Goal: Task Accomplishment & Management: Use online tool/utility

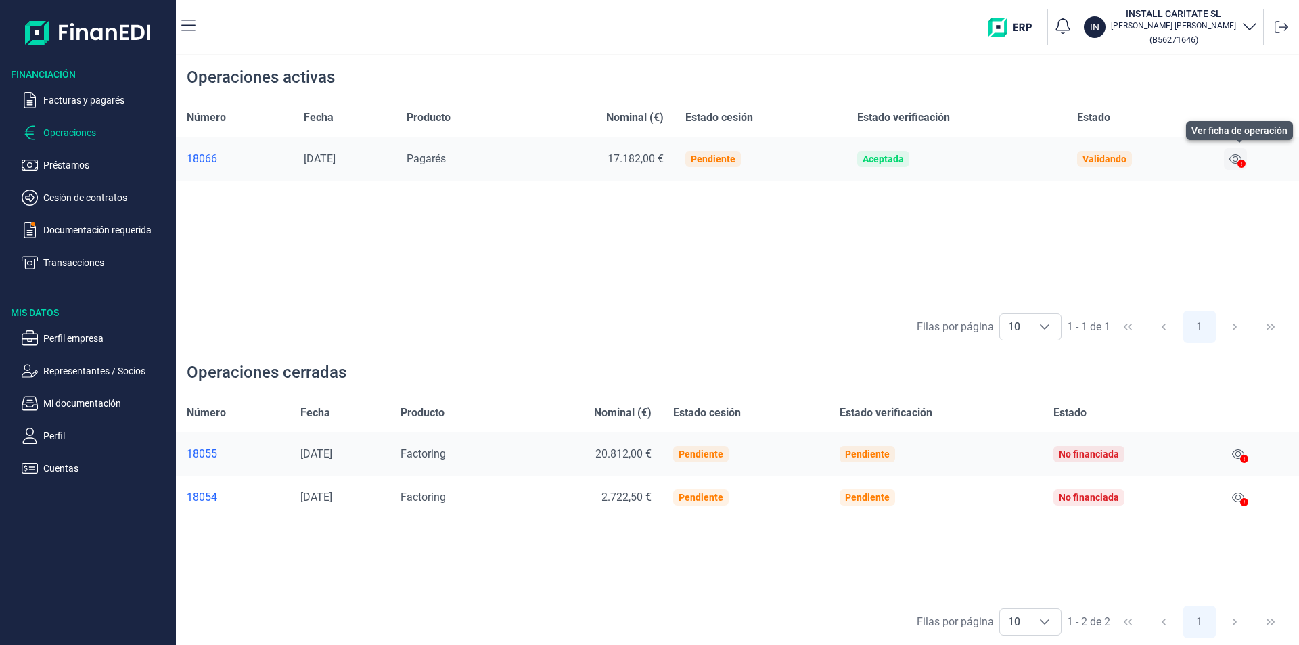
click at [1236, 158] on icon at bounding box center [1235, 159] width 12 height 11
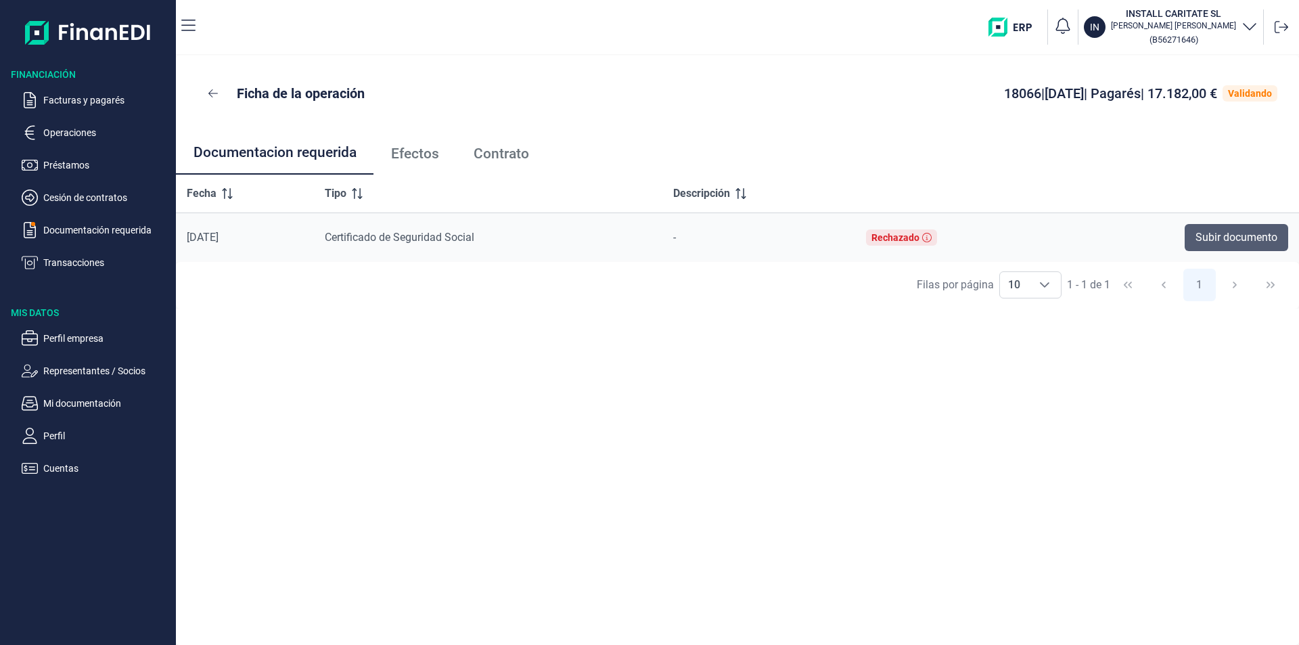
click at [1233, 232] on span "Subir documento" at bounding box center [1236, 237] width 82 height 16
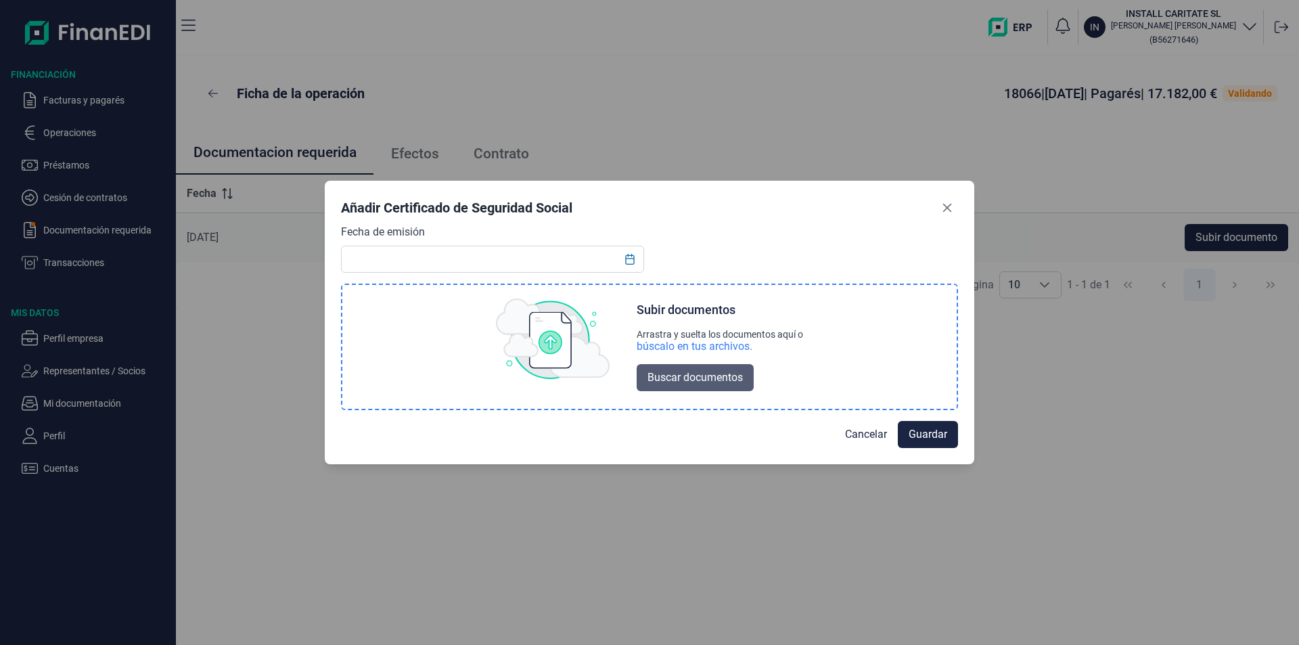
click at [684, 375] on span "Buscar documentos" at bounding box center [694, 377] width 95 height 16
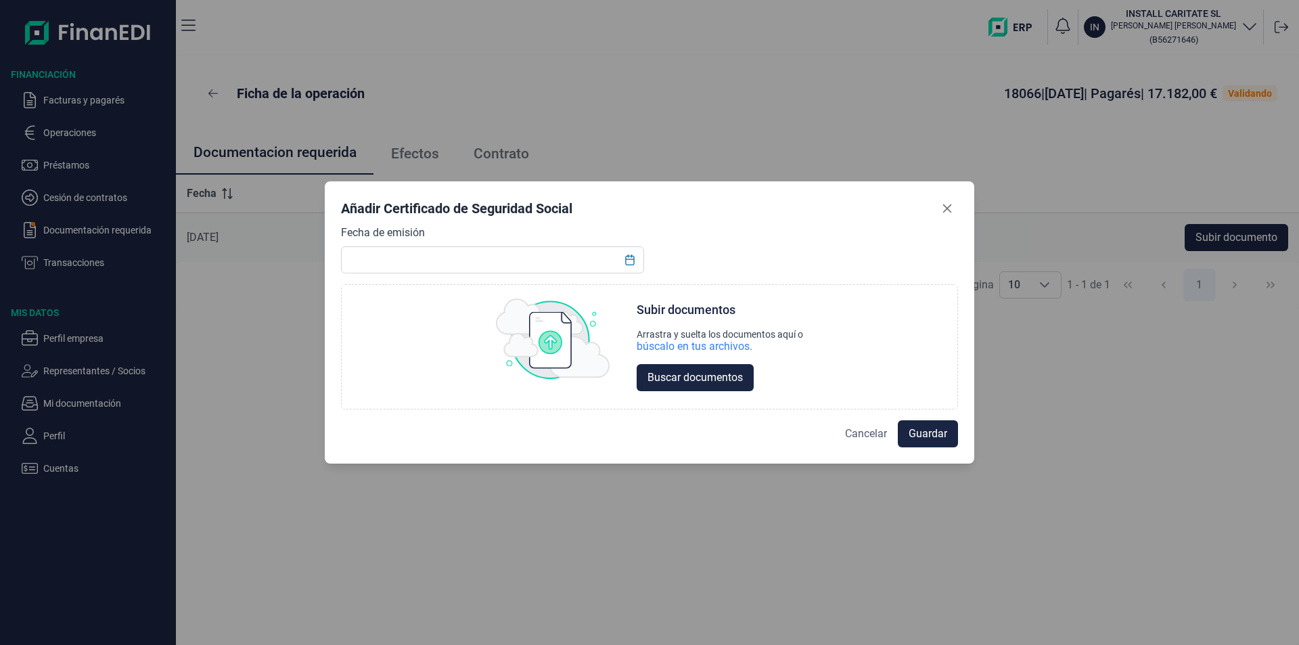
click at [864, 436] on span "Cancelar" at bounding box center [866, 433] width 42 height 16
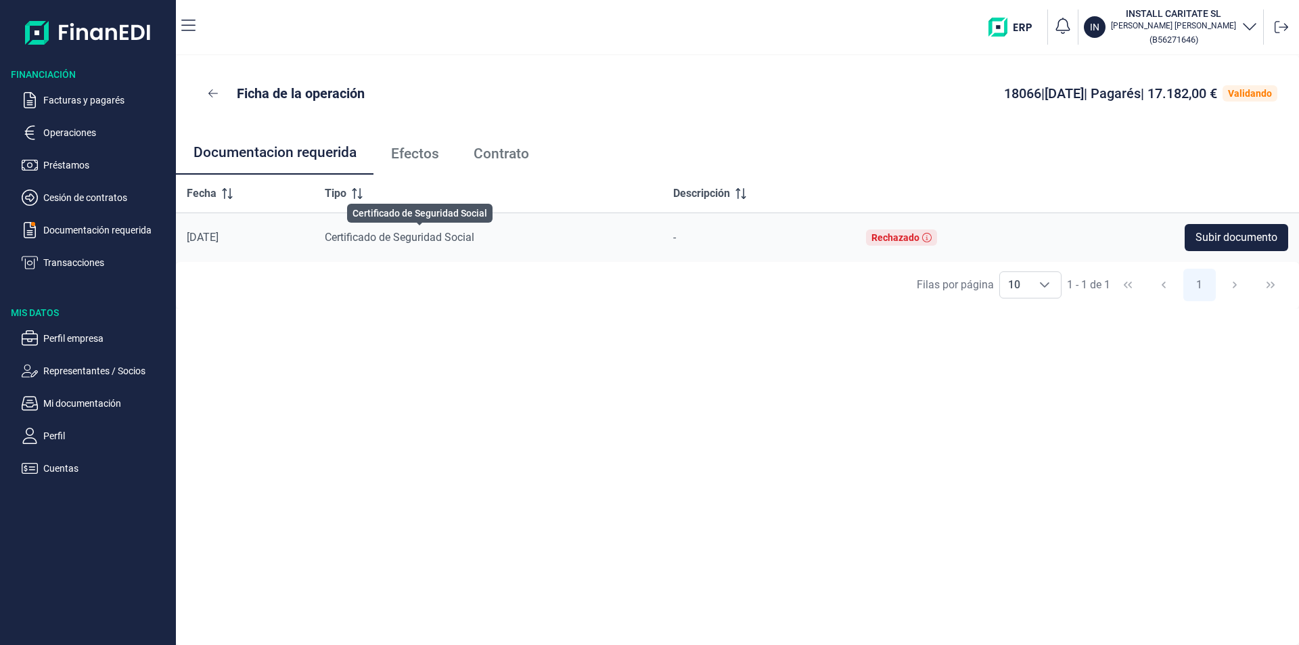
click at [394, 239] on span "Certificado de Seguridad Social" at bounding box center [399, 237] width 149 height 13
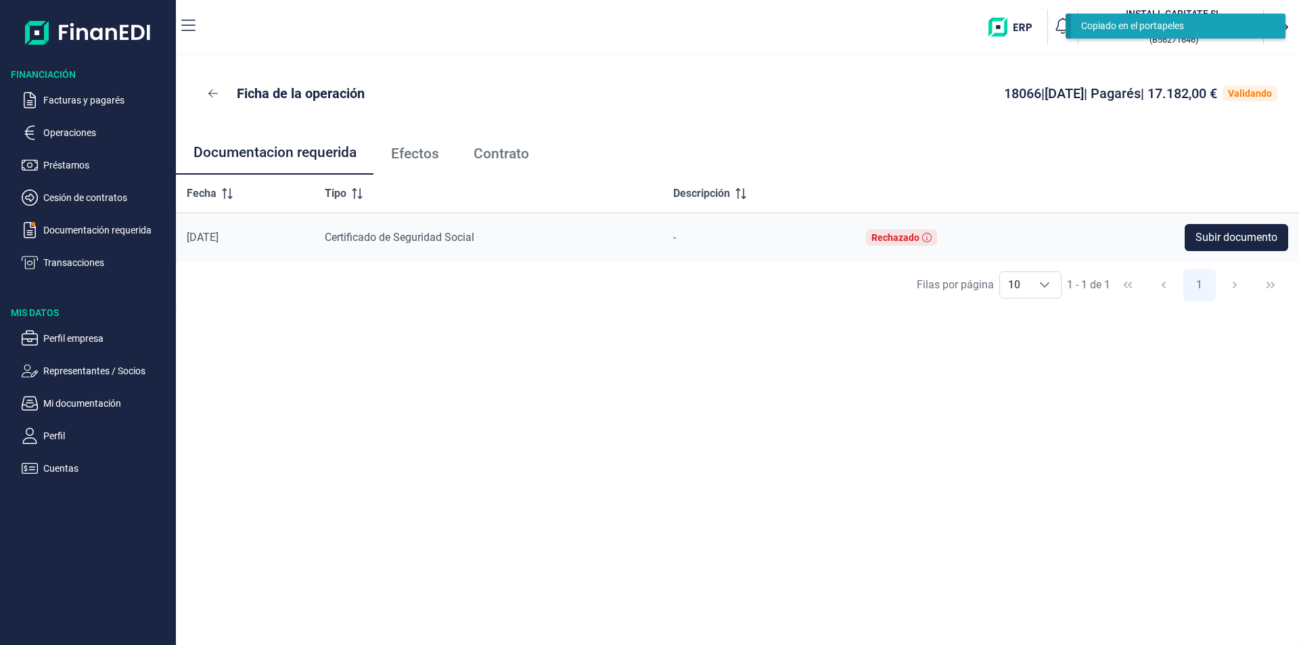
click at [754, 239] on div "-" at bounding box center [758, 237] width 171 height 16
click at [991, 383] on div "Ficha de la operación 18066 | [DATE] | Pagarés | 17.182,00 € Validando Document…" at bounding box center [737, 349] width 1123 height 589
click at [70, 135] on p "Operaciones" at bounding box center [106, 132] width 127 height 16
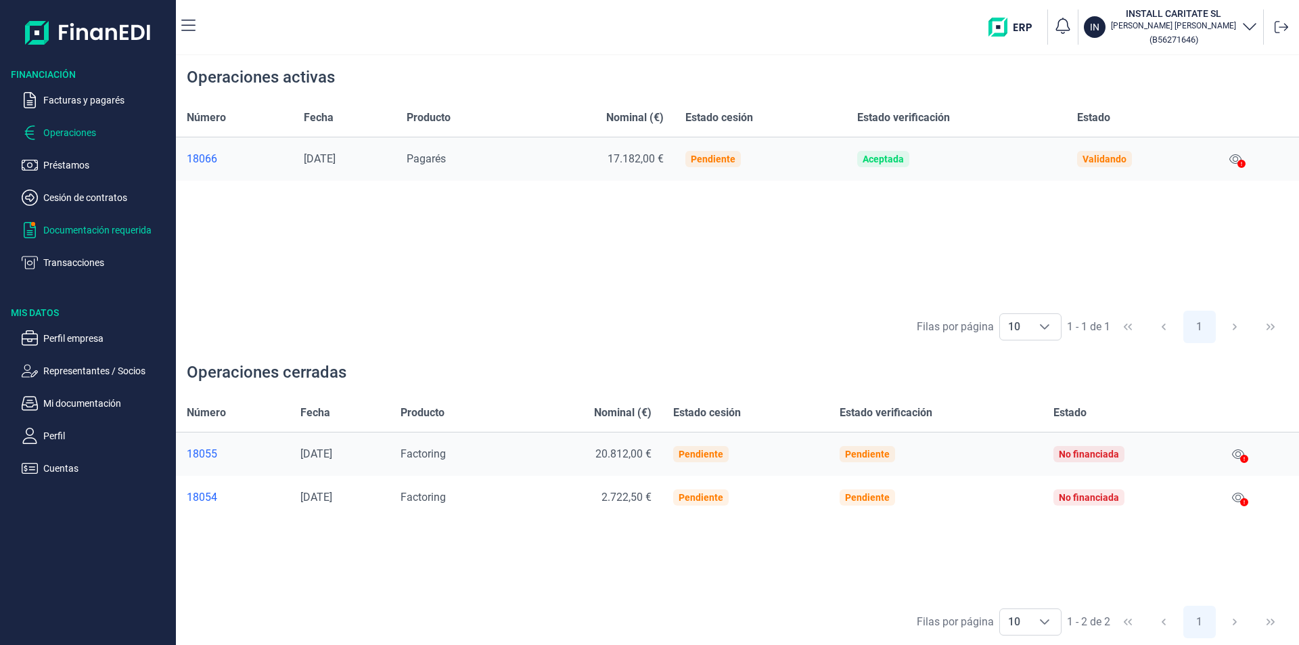
click at [120, 231] on p "Documentación requerida" at bounding box center [106, 230] width 127 height 16
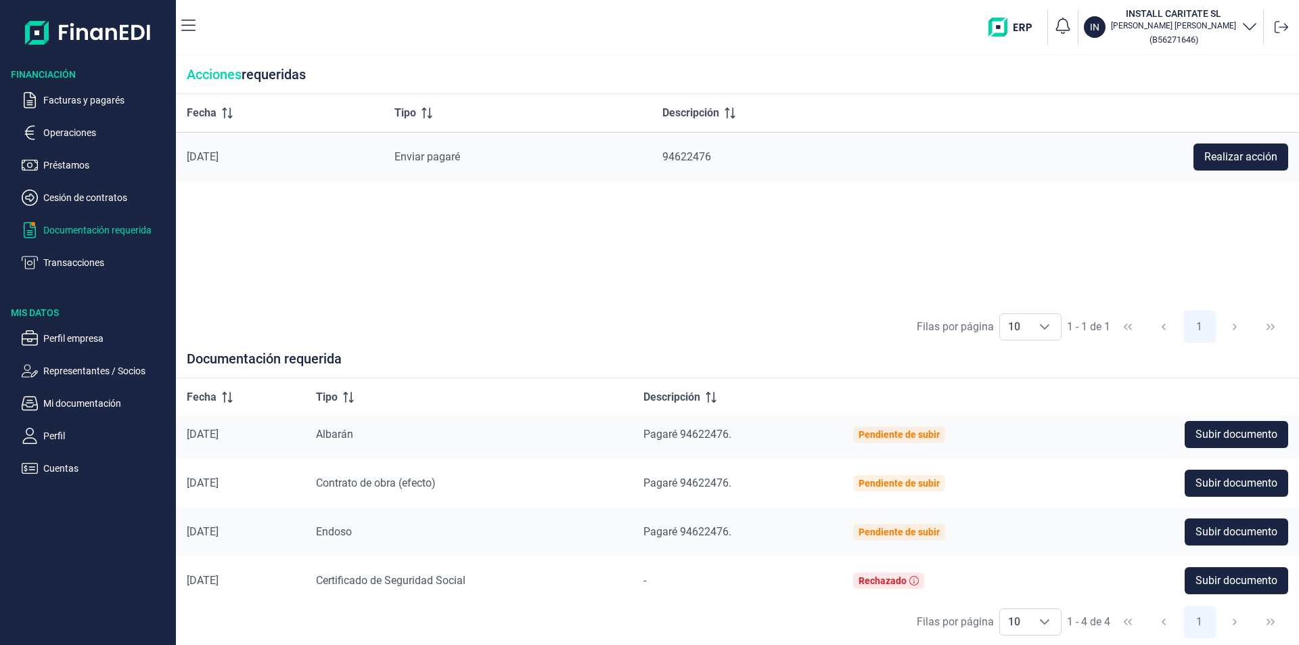
scroll to position [13, 0]
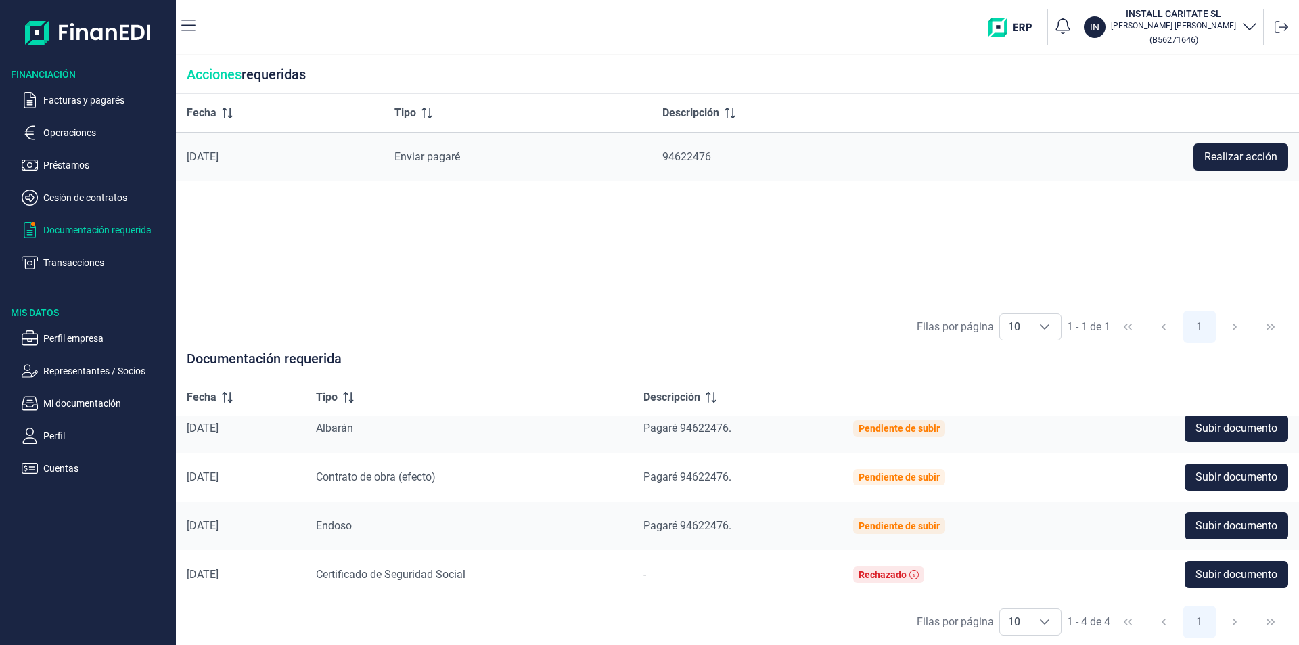
click at [873, 254] on div "Fecha Tipo Descripción [DATE] Enviar pagaré 94622476 Realizar acción" at bounding box center [737, 199] width 1123 height 210
click at [1286, 25] on icon at bounding box center [1281, 27] width 14 height 12
